Goal: Find specific page/section: Find specific page/section

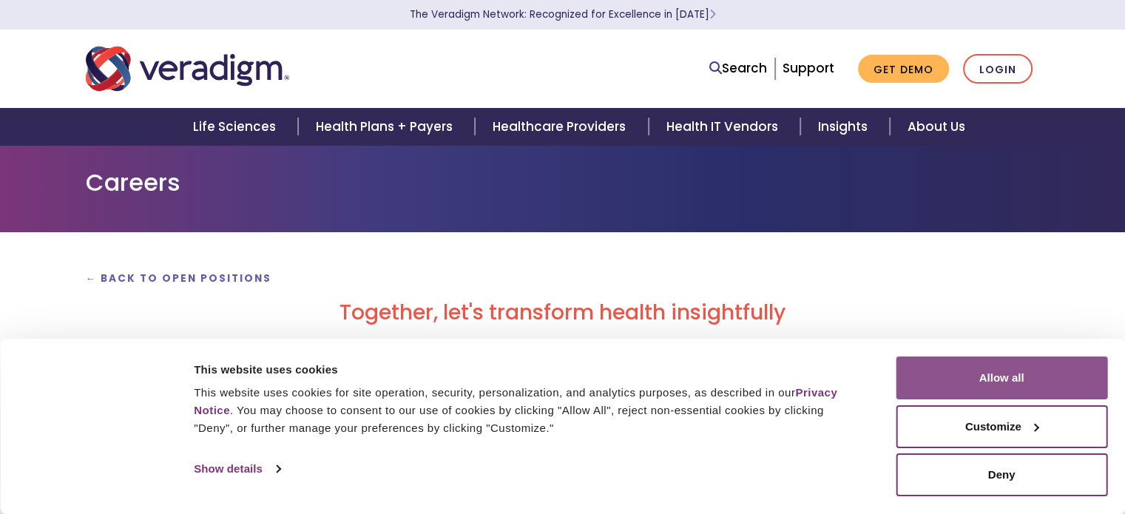
drag, startPoint x: 0, startPoint y: 0, endPoint x: 978, endPoint y: 371, distance: 1045.6
click at [978, 371] on button "Allow all" at bounding box center [1002, 377] width 212 height 43
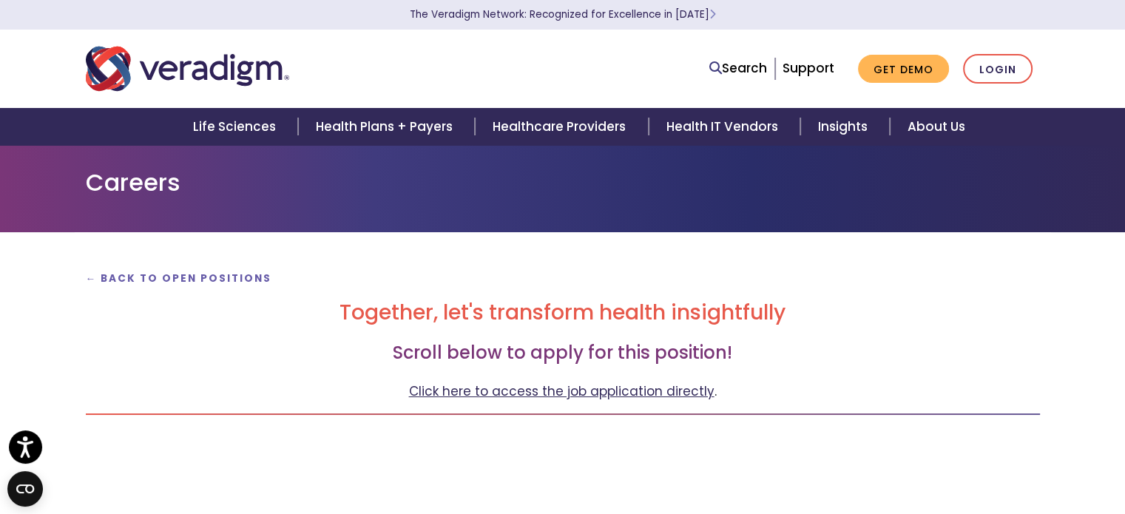
click at [686, 388] on link "Click here to access the job application directly" at bounding box center [561, 391] width 305 height 18
click at [228, 275] on strong "← Back to Open Positions" at bounding box center [179, 278] width 186 height 14
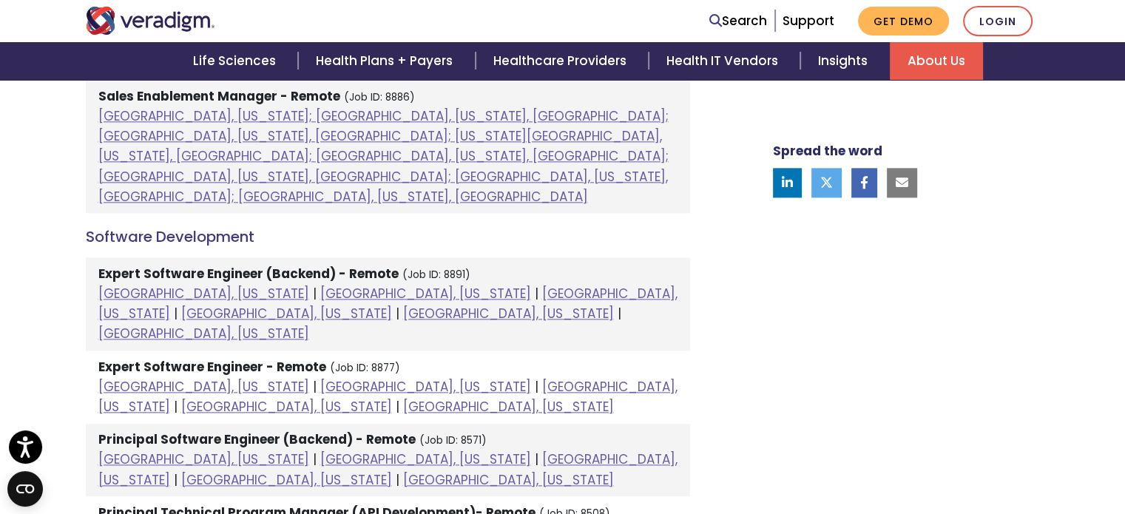
scroll to position [1824, 0]
